Goal: Transaction & Acquisition: Purchase product/service

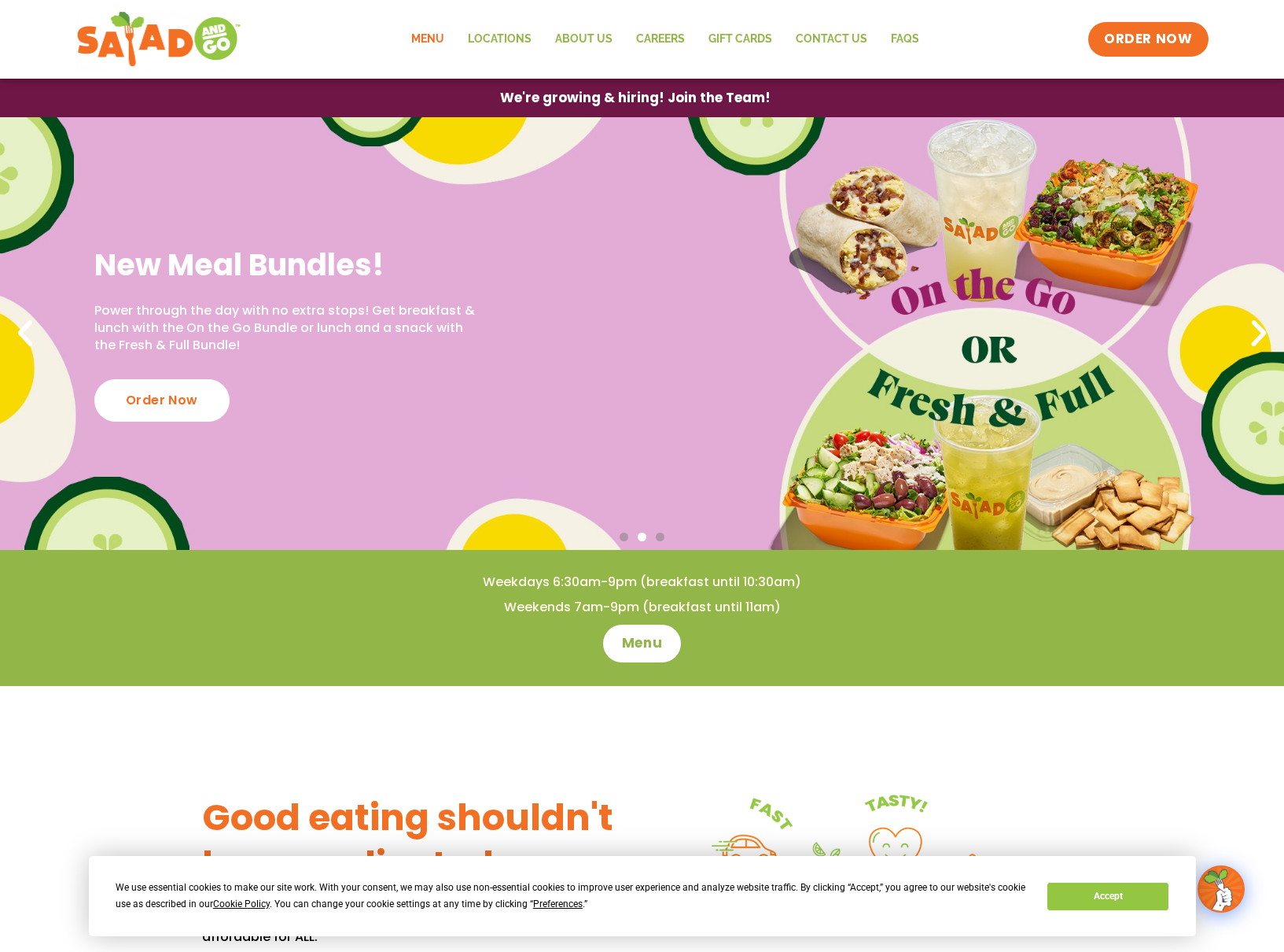
click at [448, 35] on link "Menu" at bounding box center [428, 39] width 56 height 36
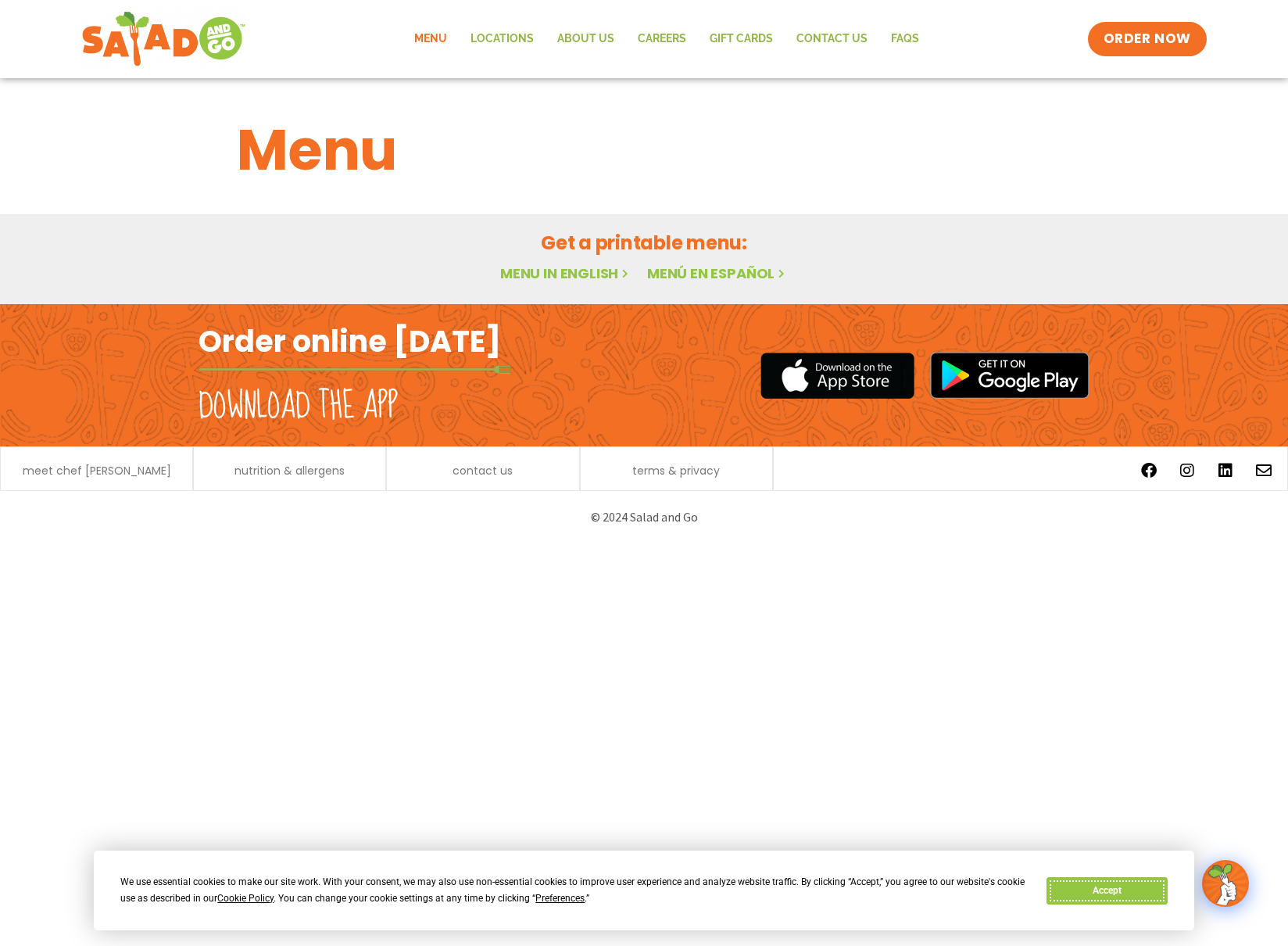
click at [1134, 900] on button "Accept" at bounding box center [1106, 890] width 120 height 27
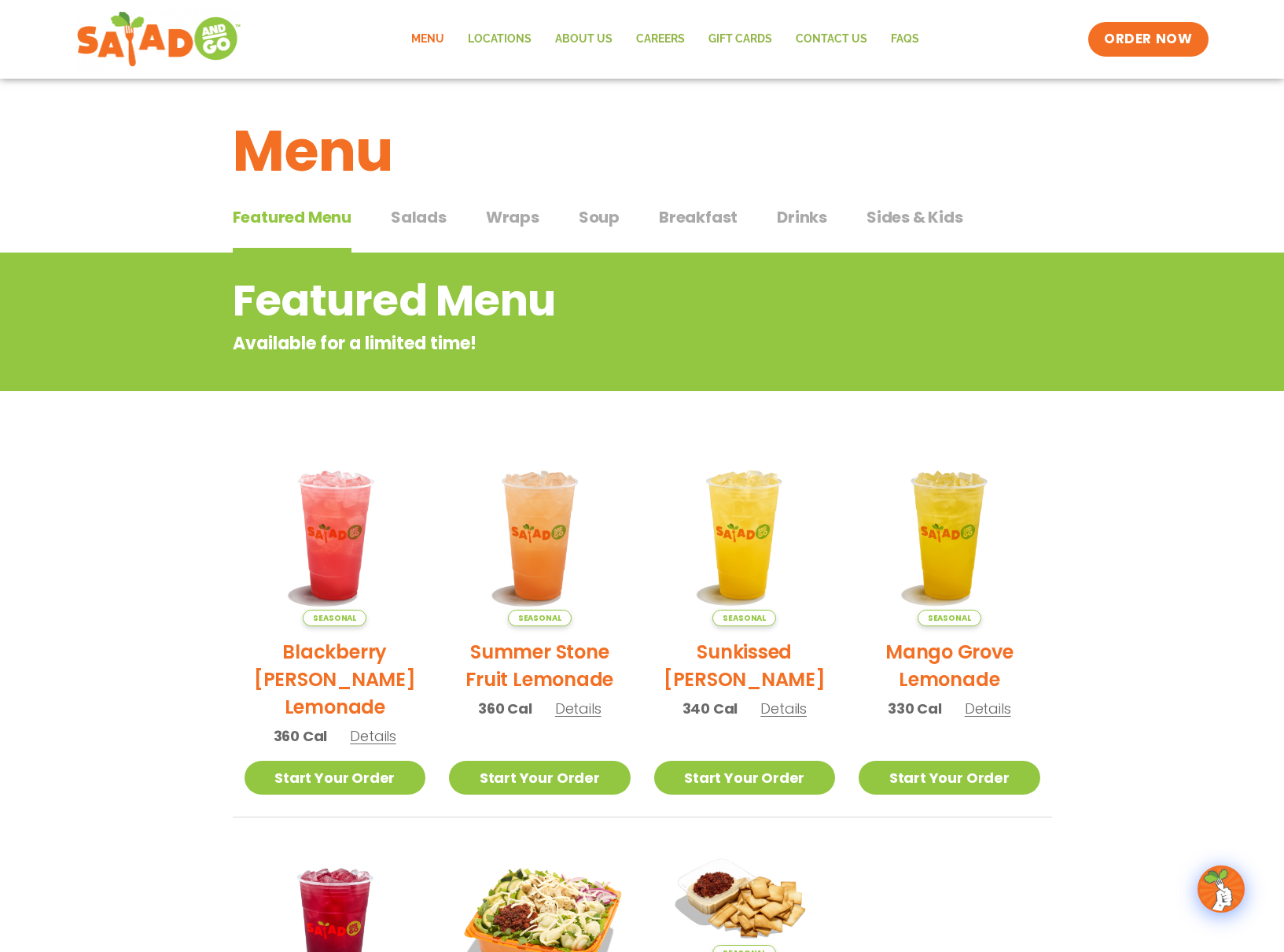
click at [430, 221] on span "Salads" at bounding box center [419, 217] width 56 height 23
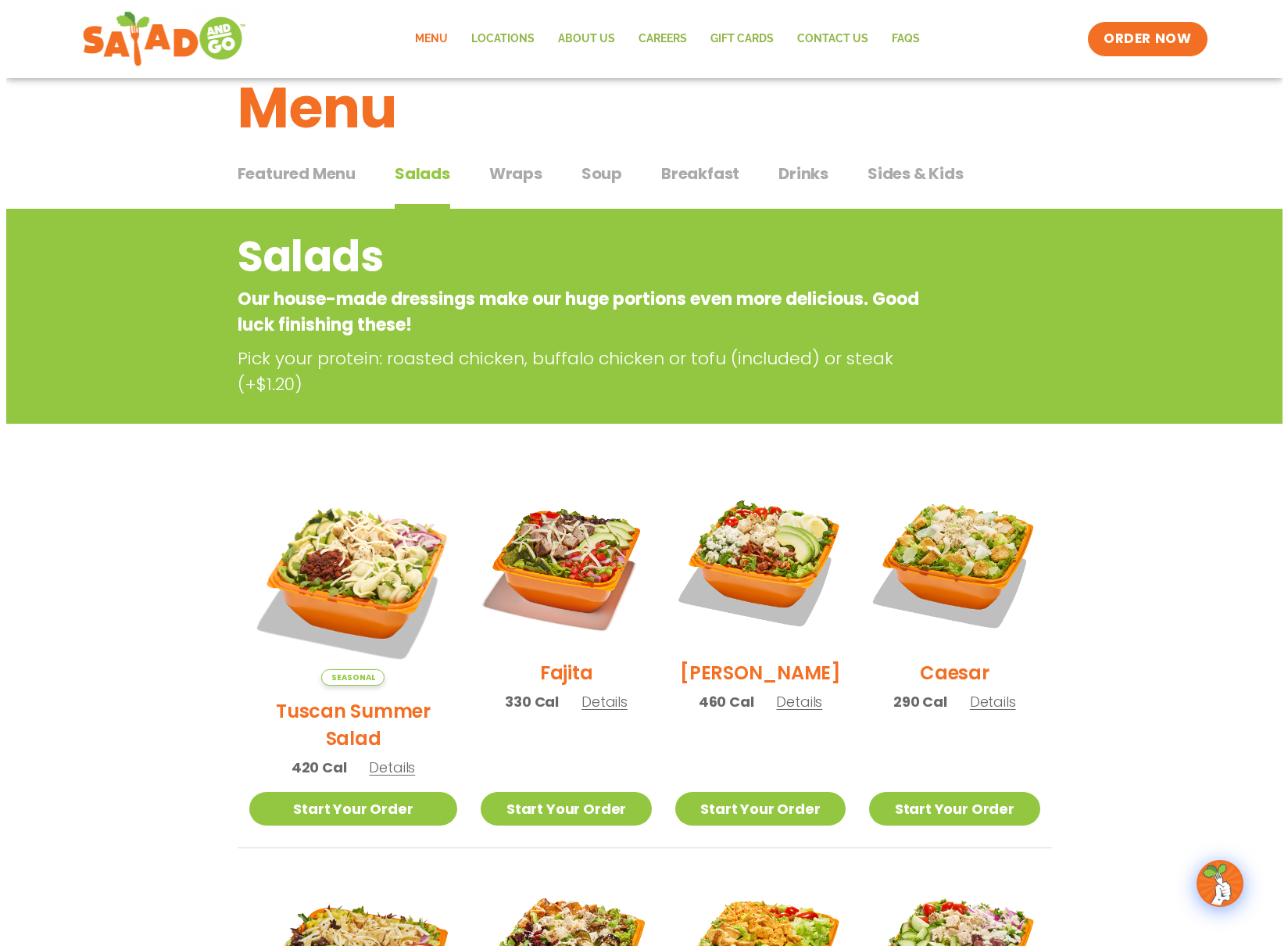
scroll to position [78, 0]
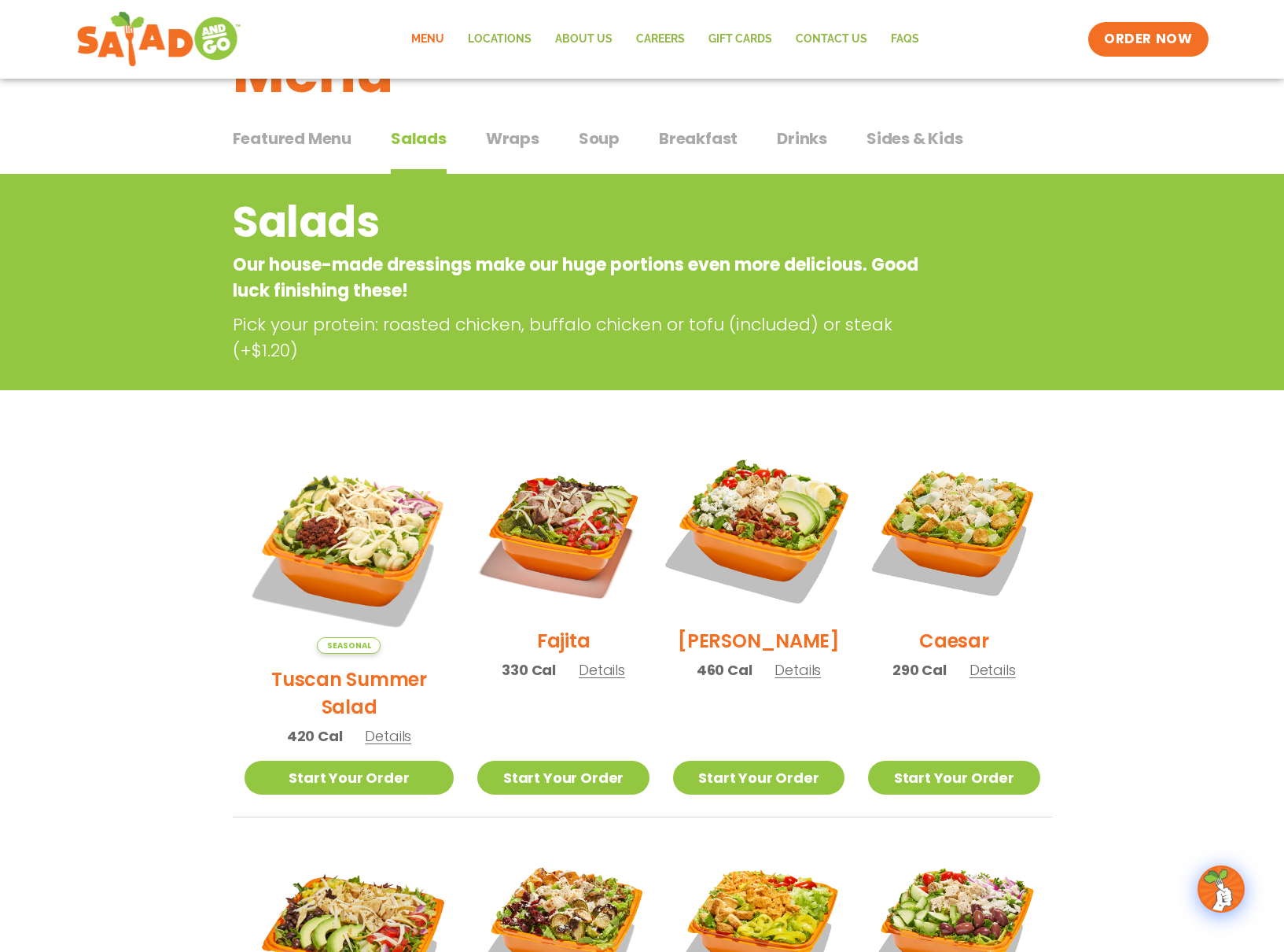
click at [744, 548] on img at bounding box center [759, 530] width 201 height 201
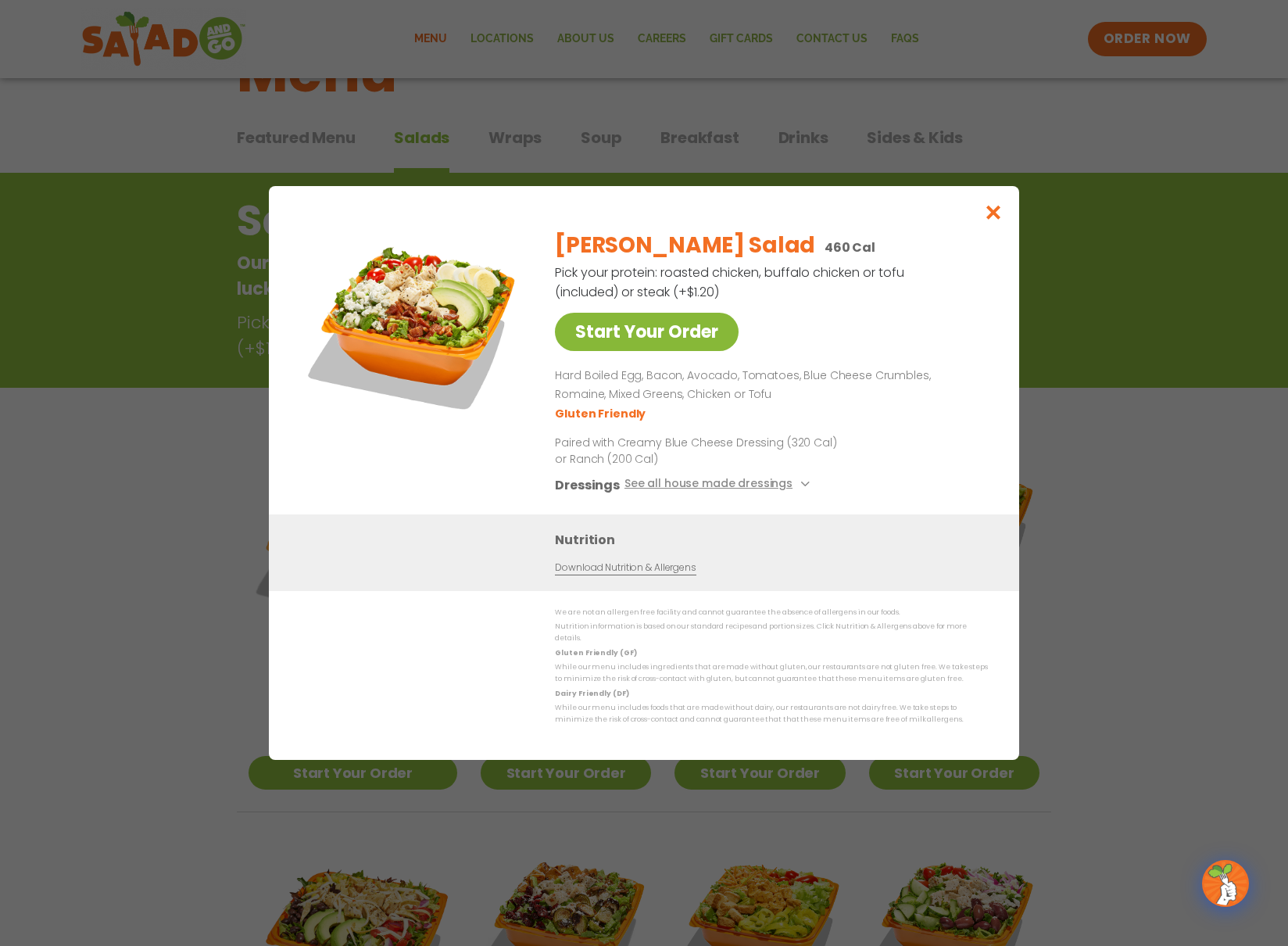
click at [695, 340] on link "Start Your Order" at bounding box center [646, 332] width 184 height 38
